Goal: Transaction & Acquisition: Purchase product/service

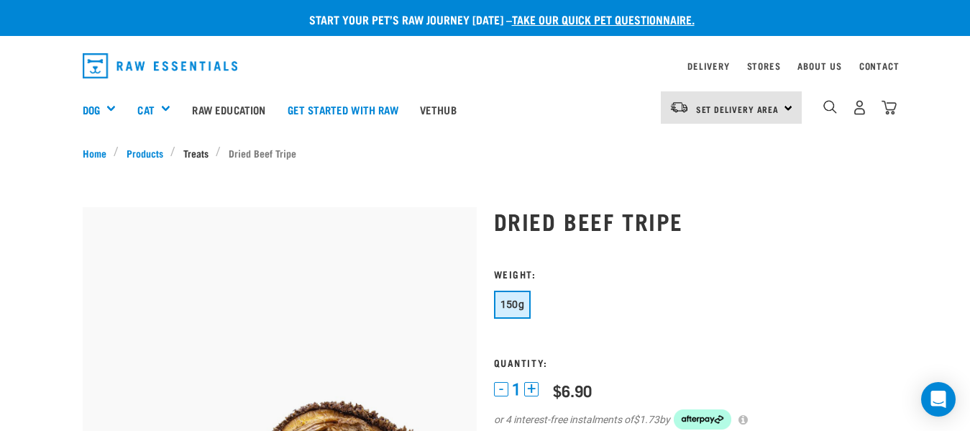
click at [204, 157] on link "Treats" at bounding box center [196, 152] width 40 height 15
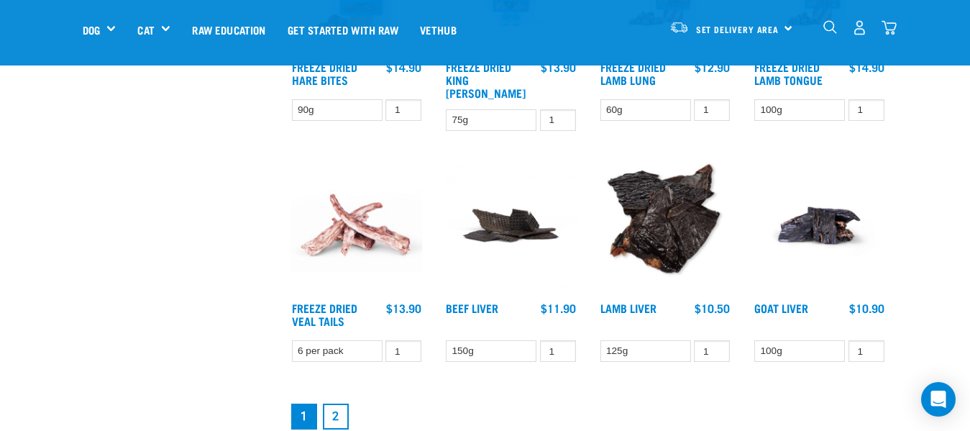
scroll to position [1727, 0]
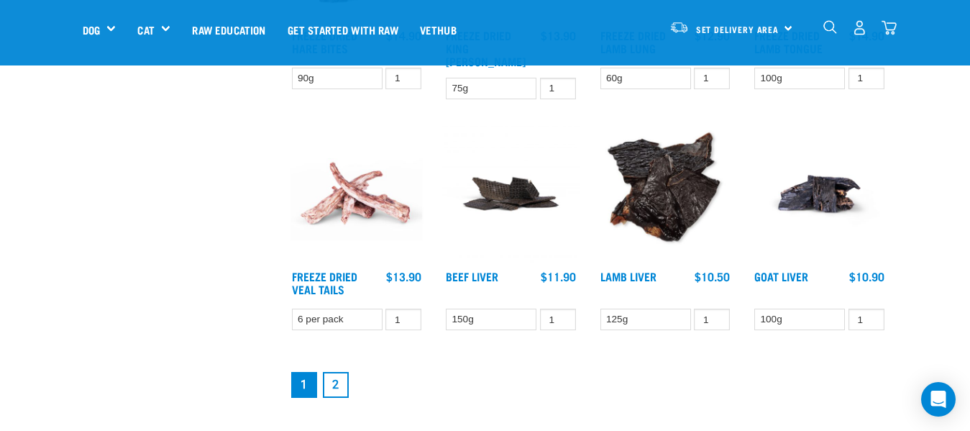
click at [335, 376] on link "2" at bounding box center [336, 385] width 26 height 26
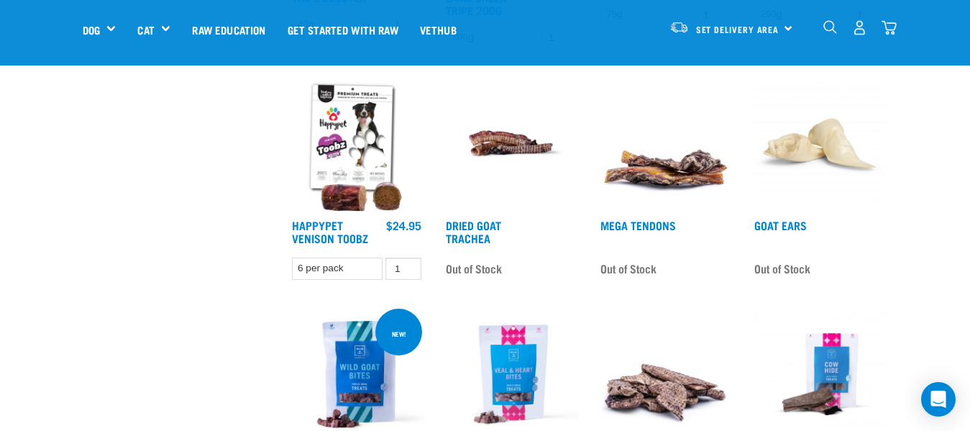
scroll to position [791, 0]
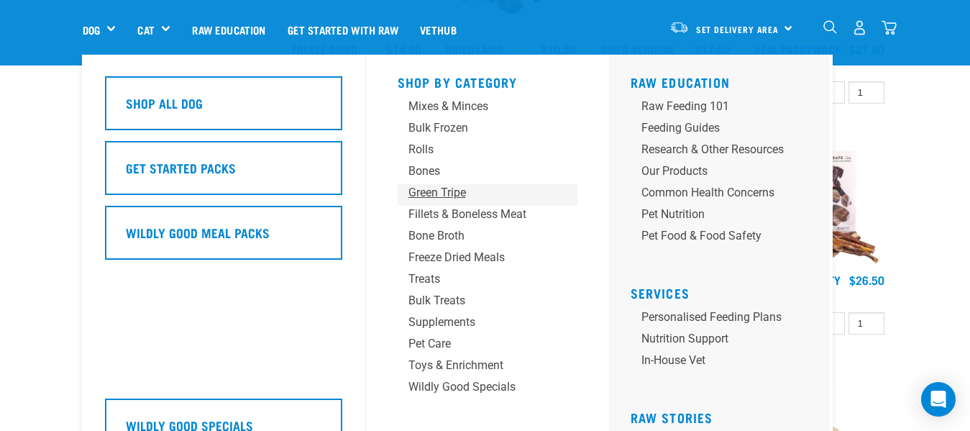
click at [434, 185] on div "Green Tripe" at bounding box center [476, 192] width 135 height 17
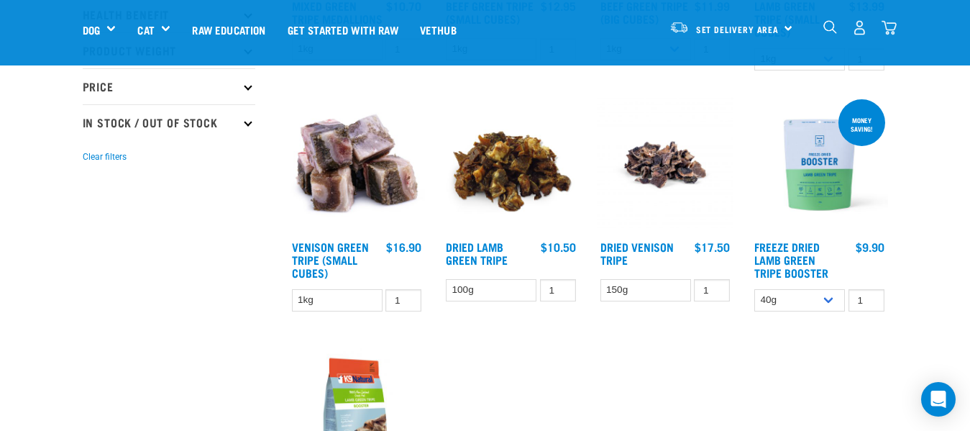
scroll to position [288, 0]
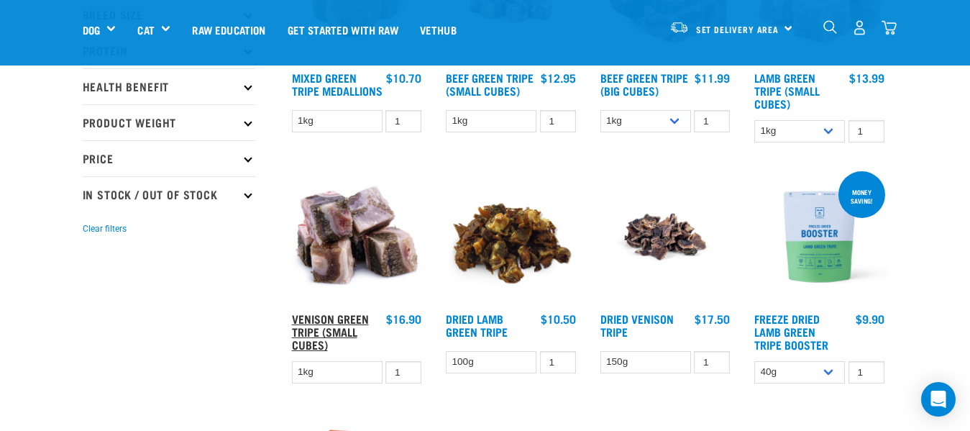
click at [324, 332] on link "Venison Green Tripe (Small Cubes)" at bounding box center [330, 331] width 77 height 32
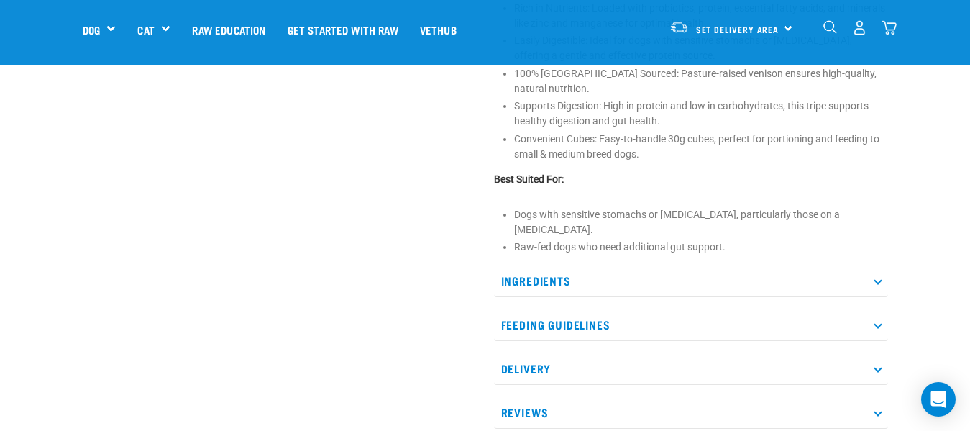
scroll to position [647, 0]
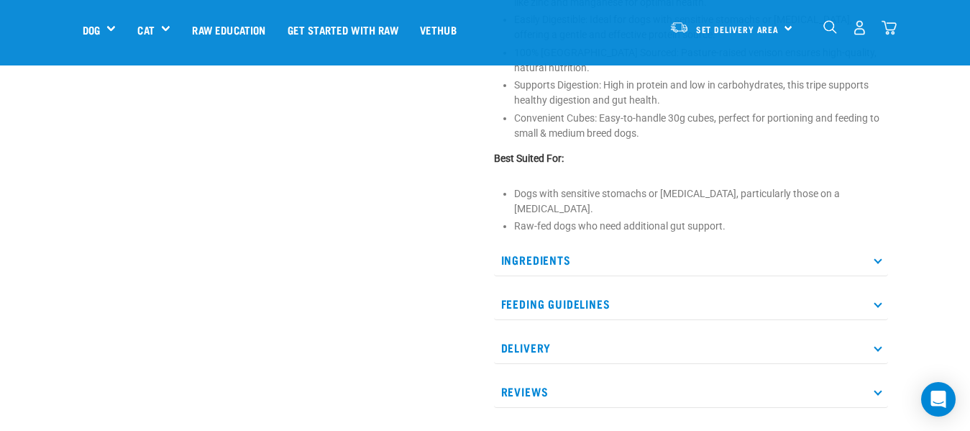
click at [875, 301] on icon at bounding box center [878, 304] width 8 height 8
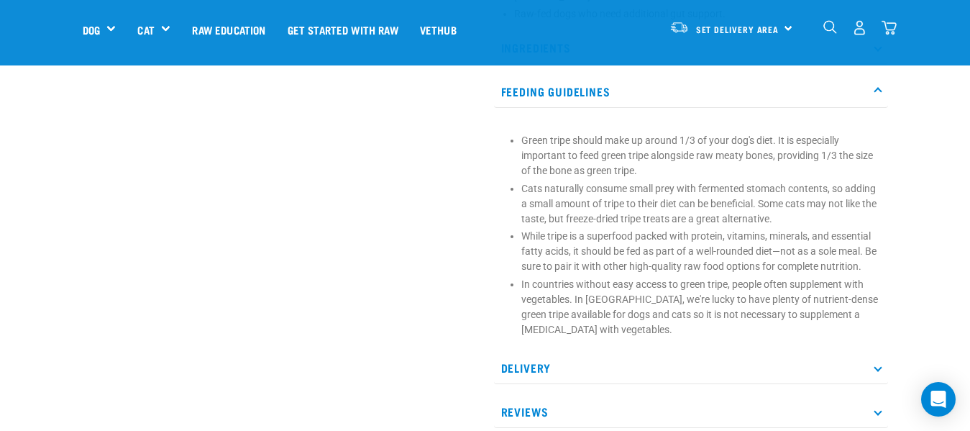
scroll to position [863, 0]
